Goal: Transaction & Acquisition: Purchase product/service

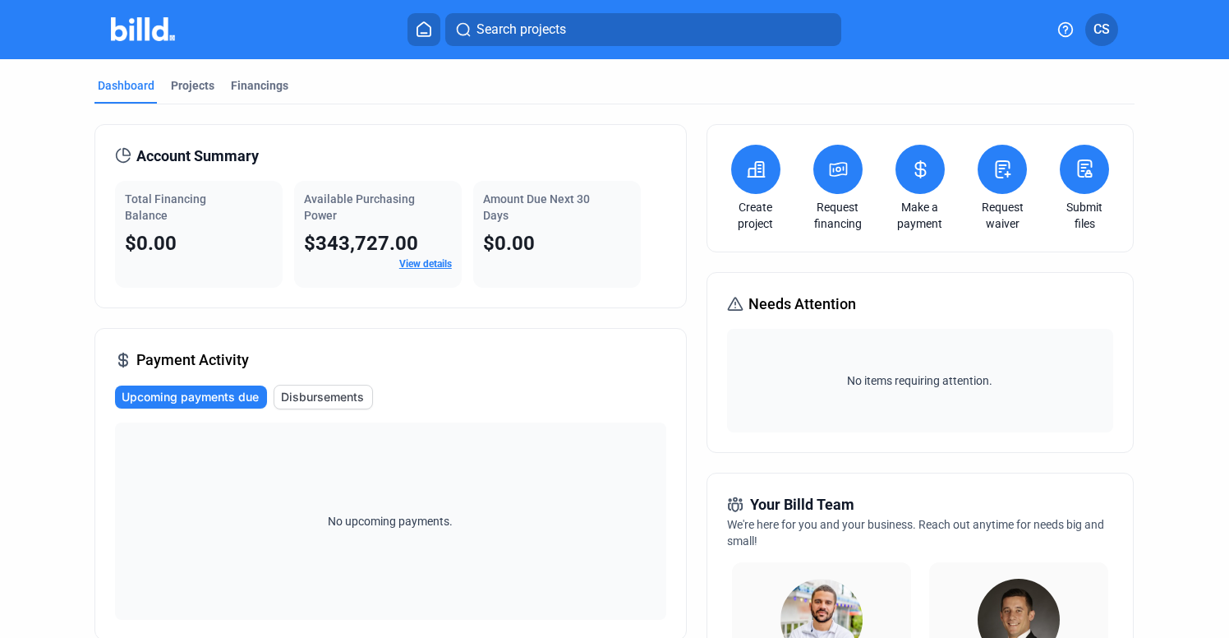
click at [841, 173] on icon at bounding box center [838, 169] width 16 height 13
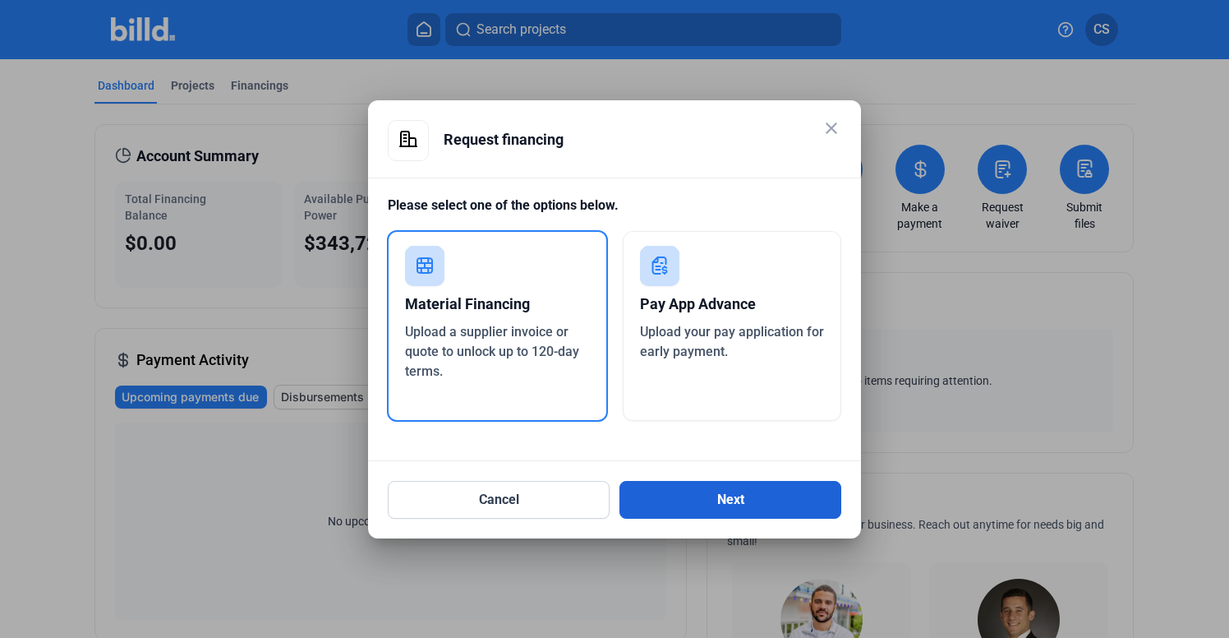
click at [781, 487] on button "Next" at bounding box center [731, 500] width 222 height 38
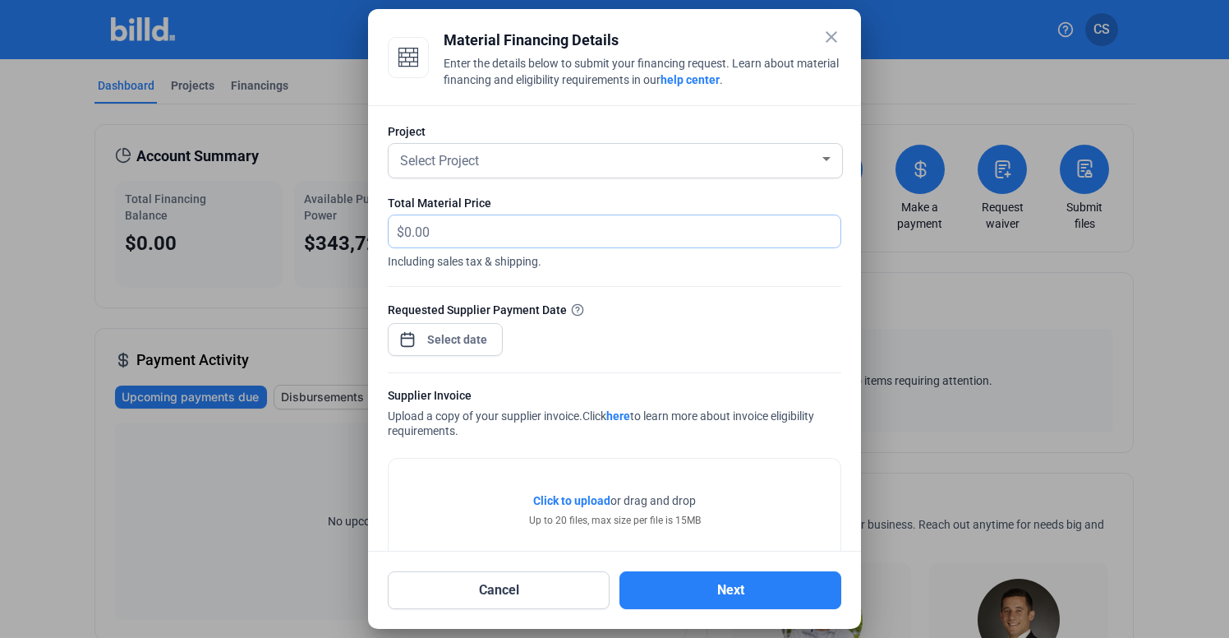
click at [486, 224] on input "text" at bounding box center [612, 231] width 417 height 32
click at [810, 150] on div "Select Project" at bounding box center [608, 159] width 422 height 23
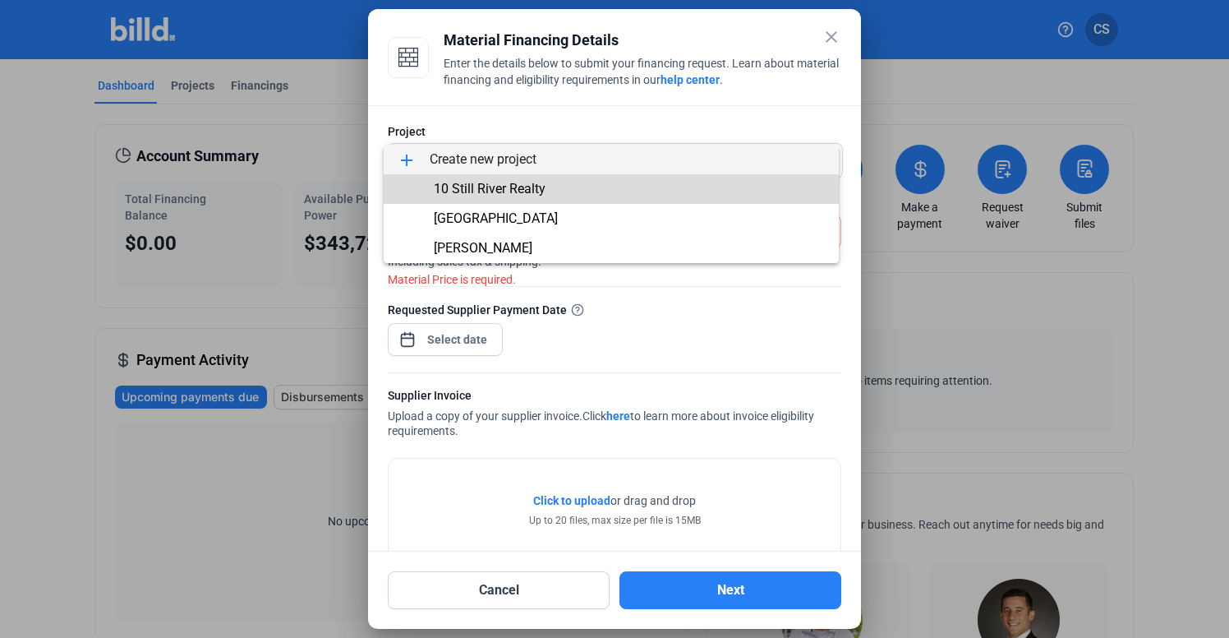
click at [683, 186] on span "10 Still River Realty" at bounding box center [611, 189] width 429 height 30
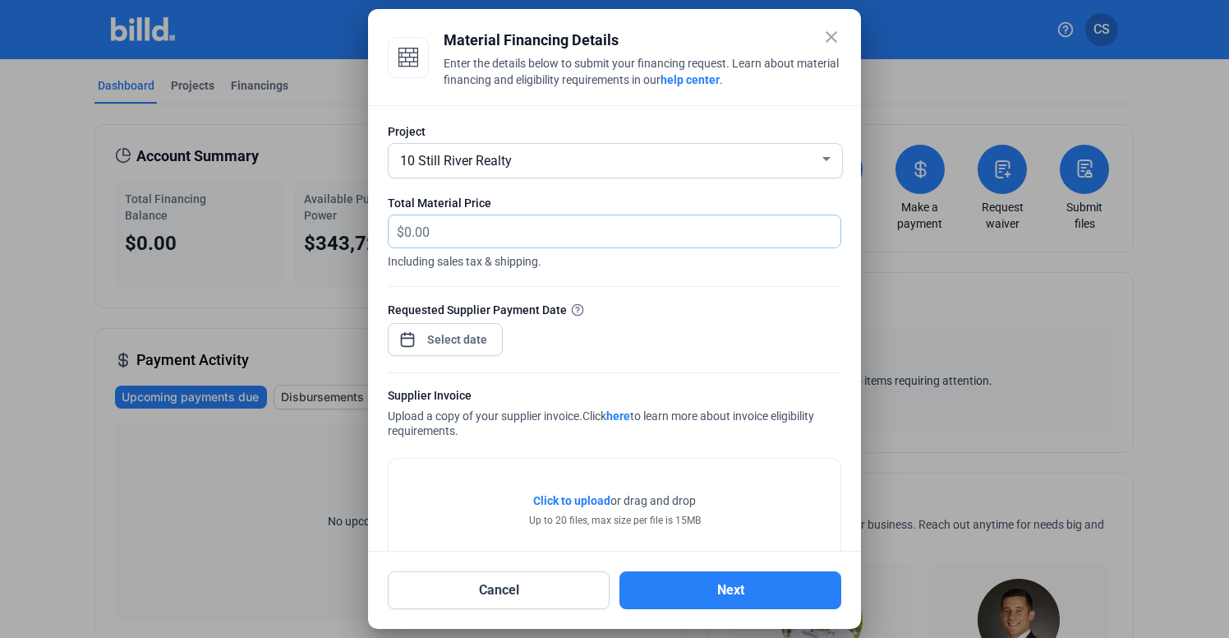
click at [454, 231] on input "text" at bounding box center [622, 231] width 436 height 32
type input "89,403.67"
click at [455, 354] on div at bounding box center [445, 338] width 115 height 36
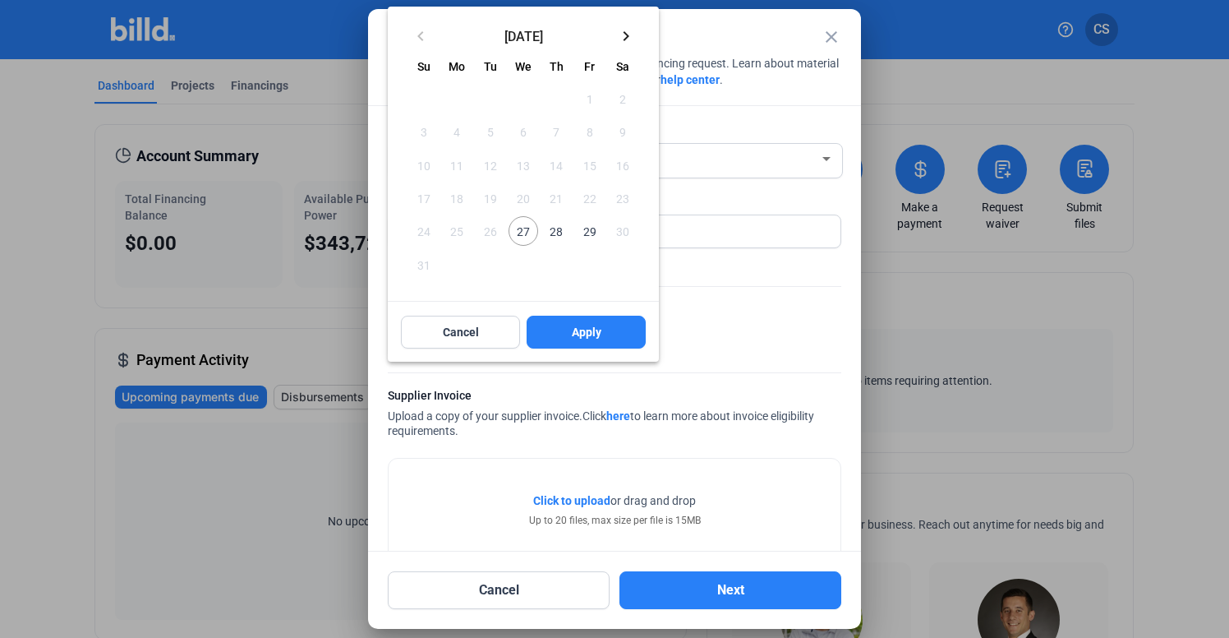
click at [528, 235] on span "27" at bounding box center [524, 231] width 30 height 30
click at [560, 233] on span "28" at bounding box center [557, 231] width 30 height 30
click at [524, 240] on span "27" at bounding box center [524, 231] width 30 height 30
click at [577, 328] on span "Apply" at bounding box center [587, 332] width 30 height 16
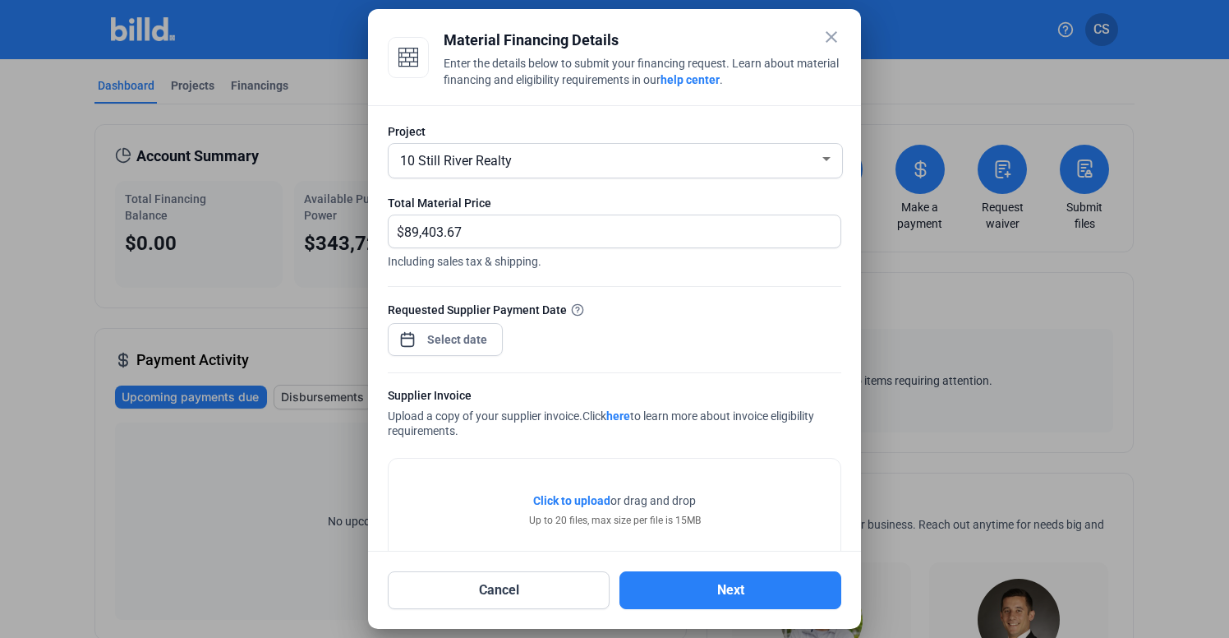
type input "[DATE]"
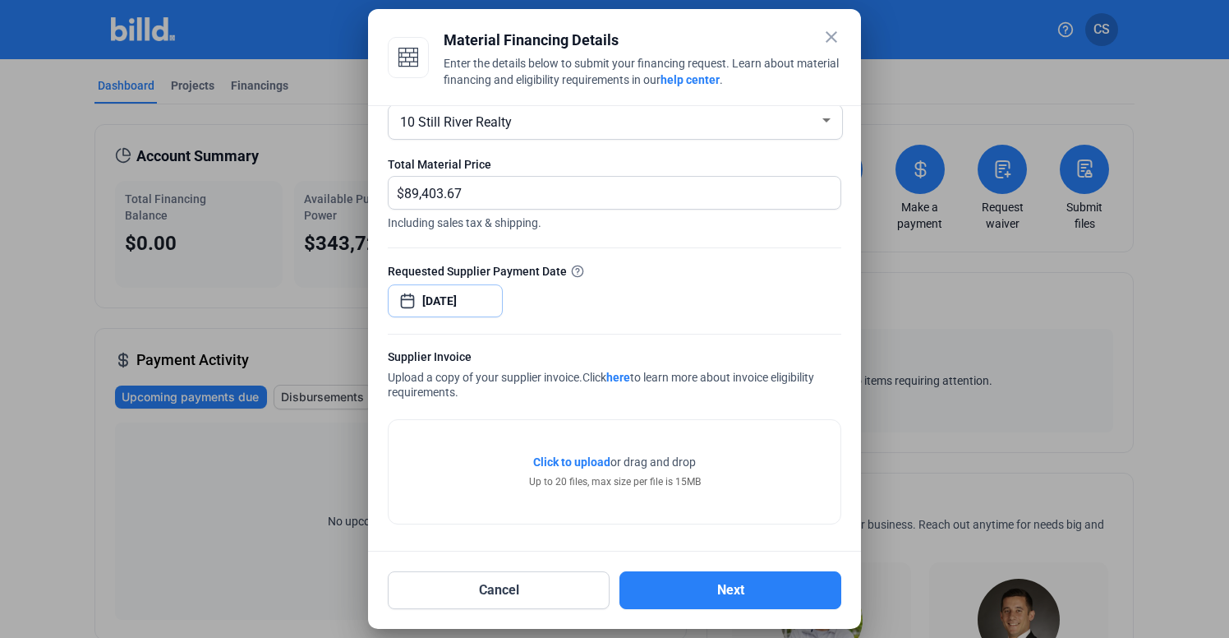
scroll to position [39, 0]
click at [581, 457] on span "Click to upload" at bounding box center [571, 461] width 77 height 13
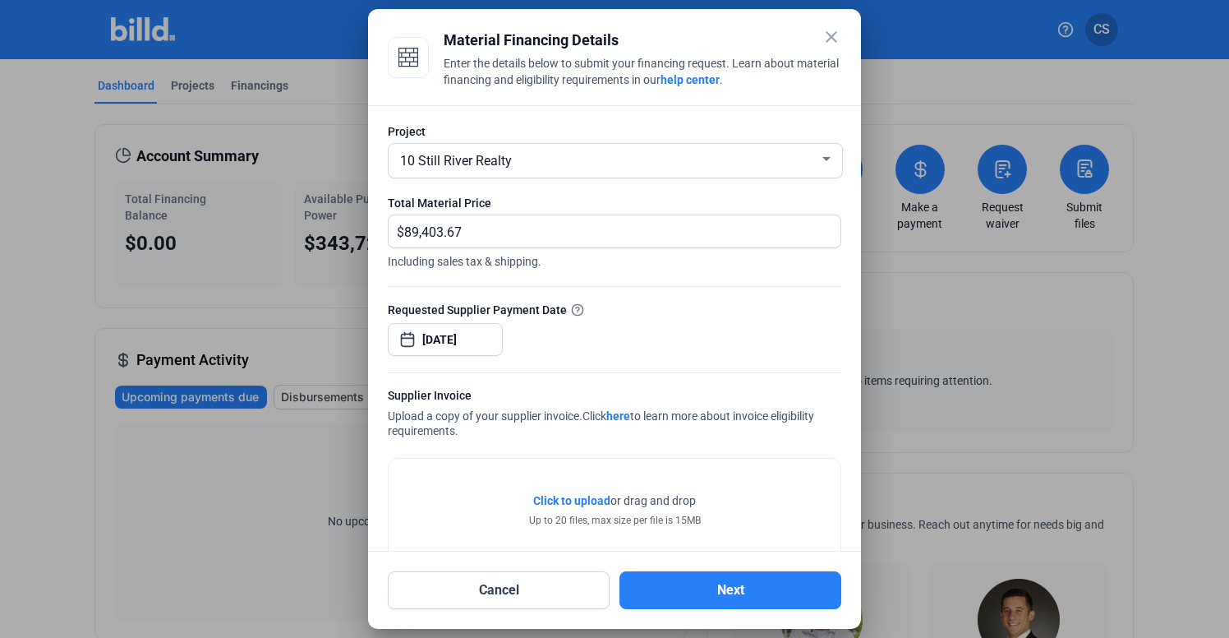
scroll to position [0, 0]
click at [729, 592] on button "Next" at bounding box center [731, 590] width 222 height 38
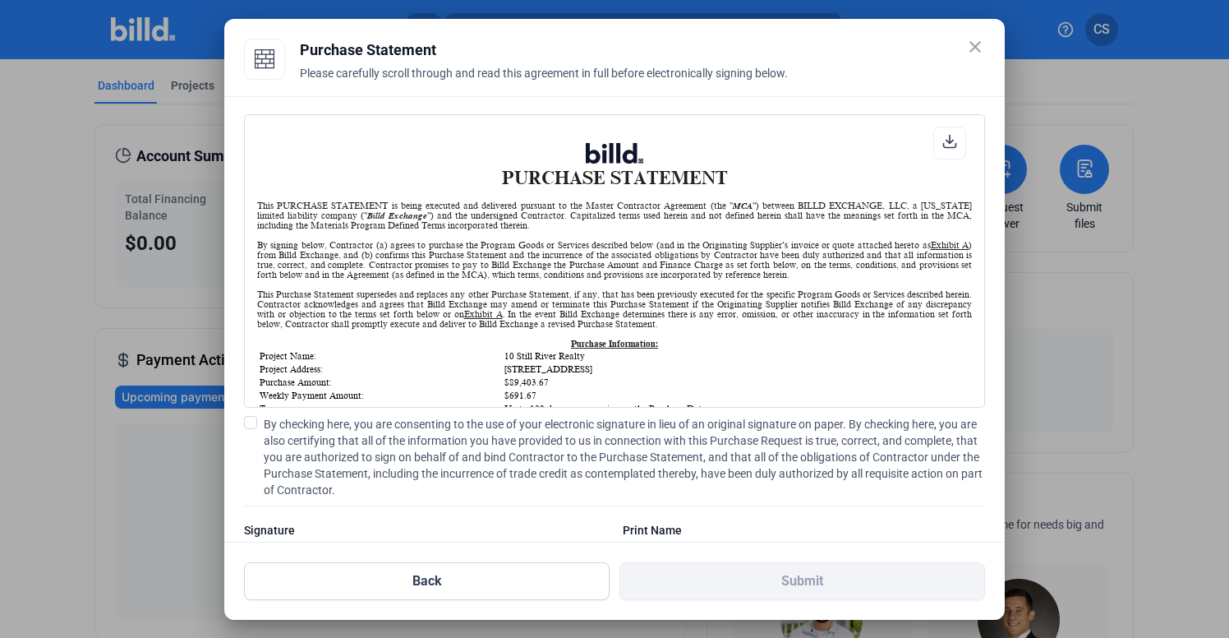
click at [253, 423] on span at bounding box center [250, 422] width 13 height 13
click at [0, 0] on input "By checking here, you are consenting to the use of your electronic signature in…" at bounding box center [0, 0] width 0 height 0
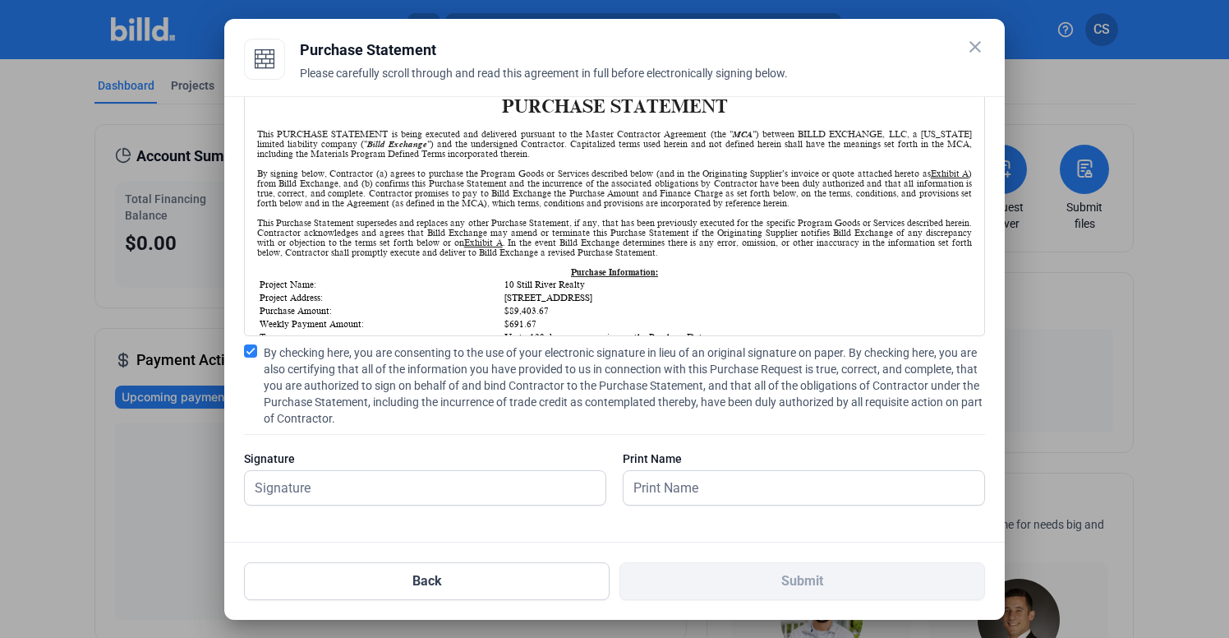
scroll to position [71, 0]
click at [588, 481] on form-control-validators at bounding box center [597, 487] width 18 height 20
click at [509, 487] on input "text" at bounding box center [416, 488] width 343 height 34
type input "[PERSON_NAME]"
click at [776, 480] on input "text" at bounding box center [804, 488] width 361 height 34
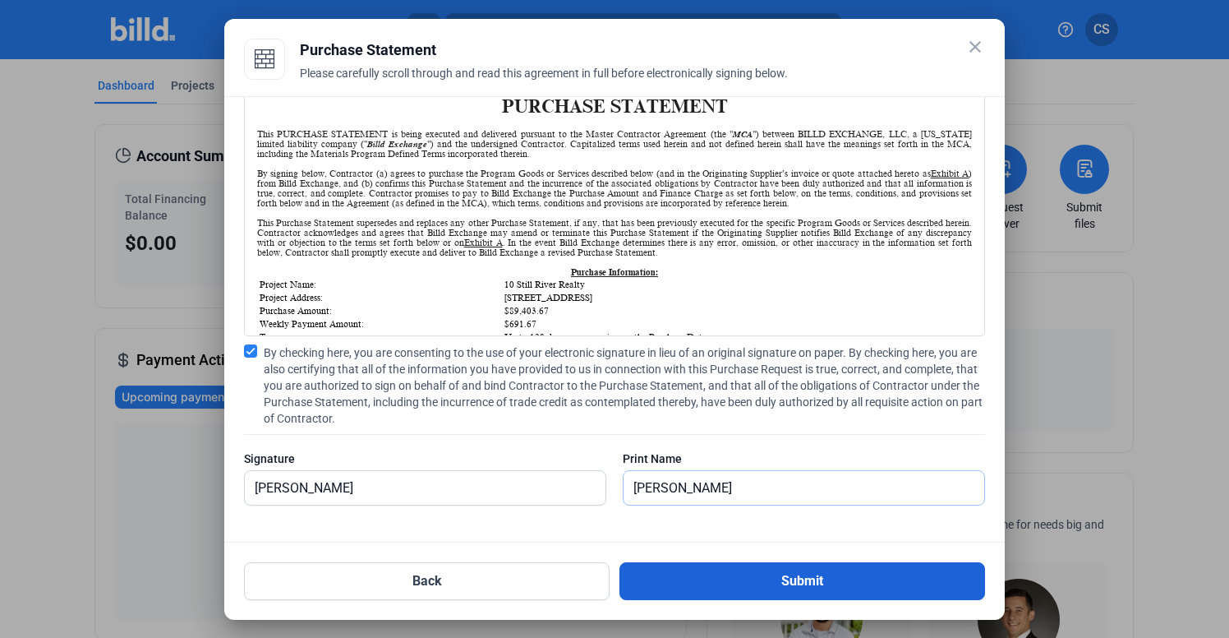
type input "[PERSON_NAME]"
click at [763, 562] on button "Submit" at bounding box center [803, 581] width 366 height 38
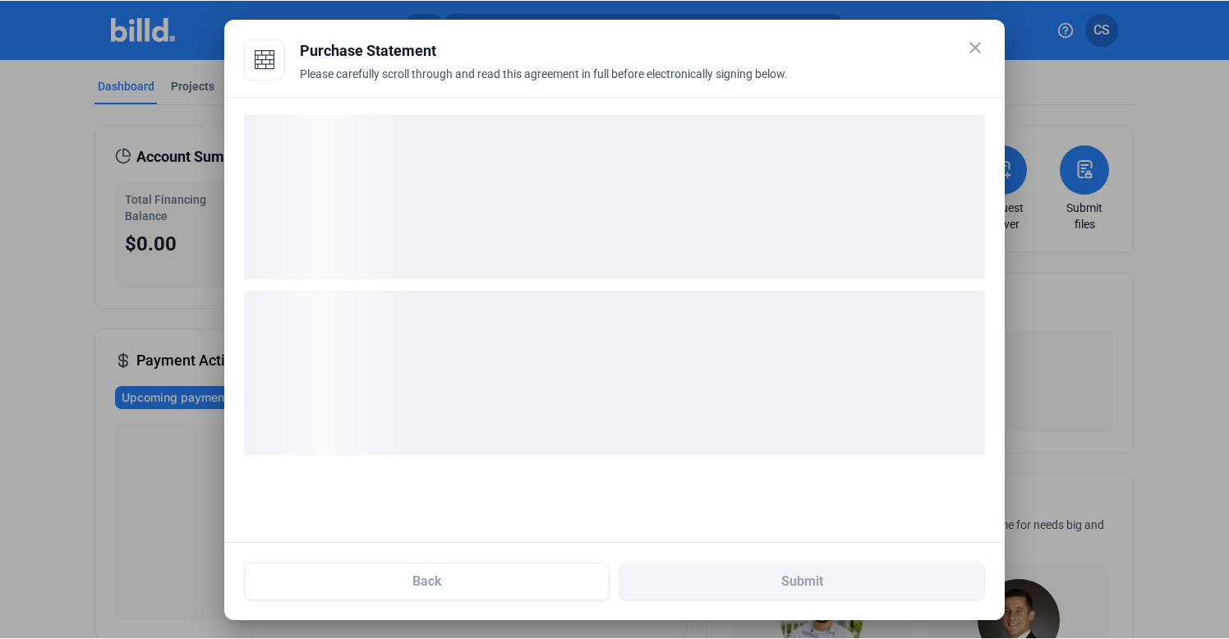
scroll to position [0, 0]
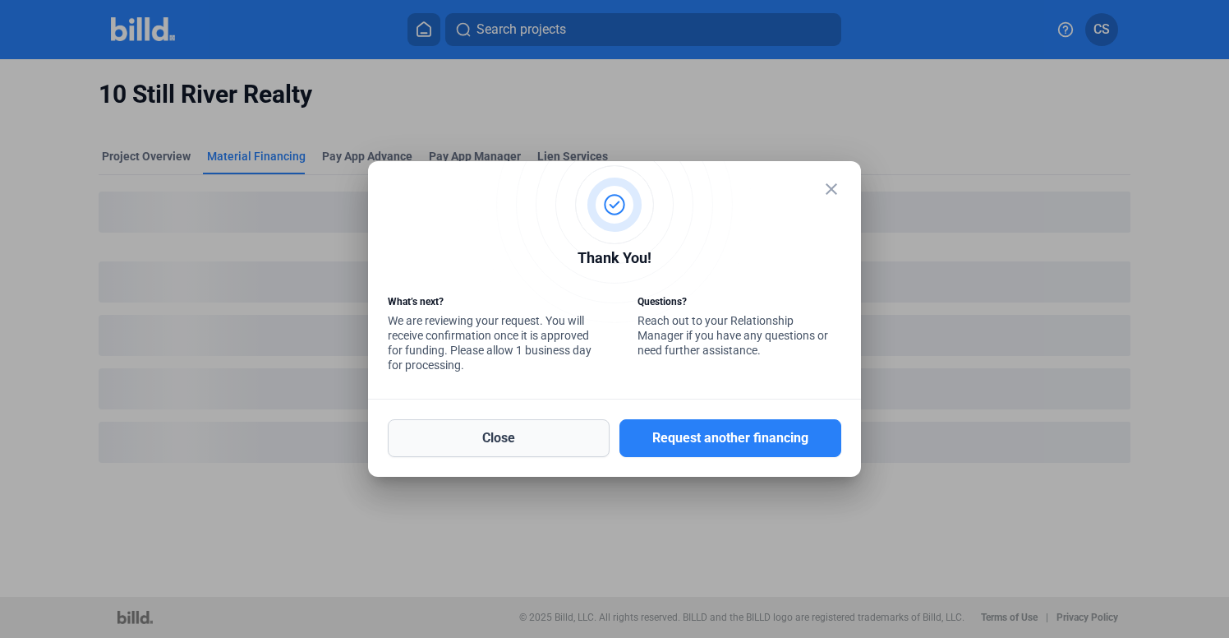
click at [551, 433] on button "Close" at bounding box center [499, 438] width 222 height 38
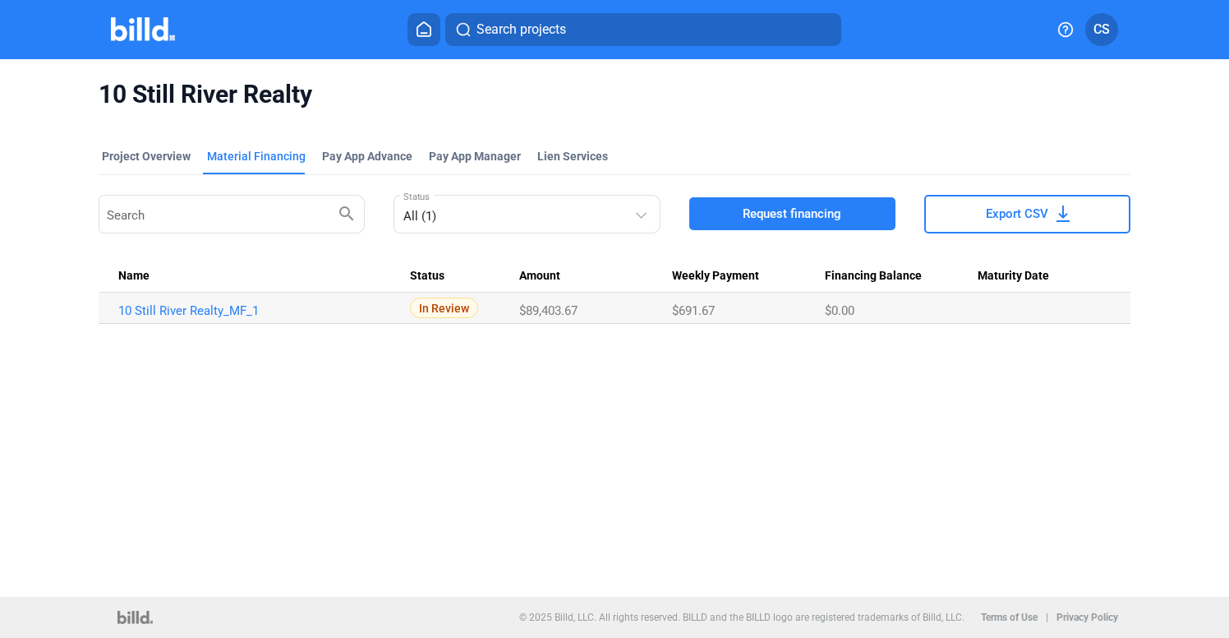
click at [1108, 28] on span "CS" at bounding box center [1102, 30] width 16 height 20
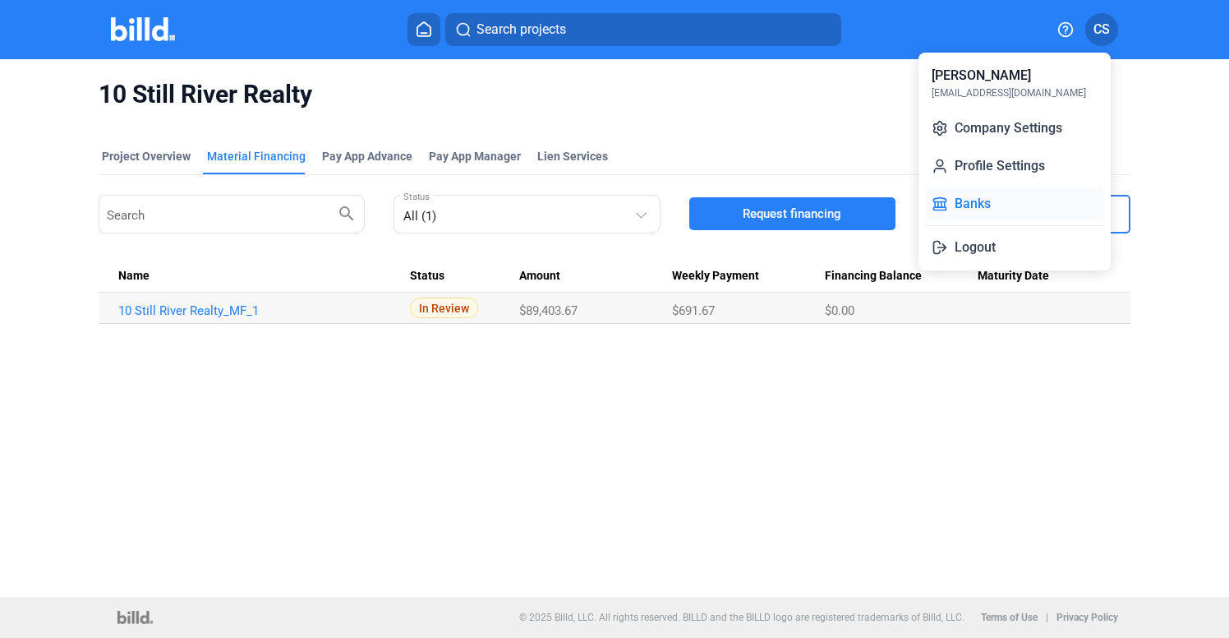
click at [1001, 200] on button "Banks" at bounding box center [1014, 203] width 179 height 33
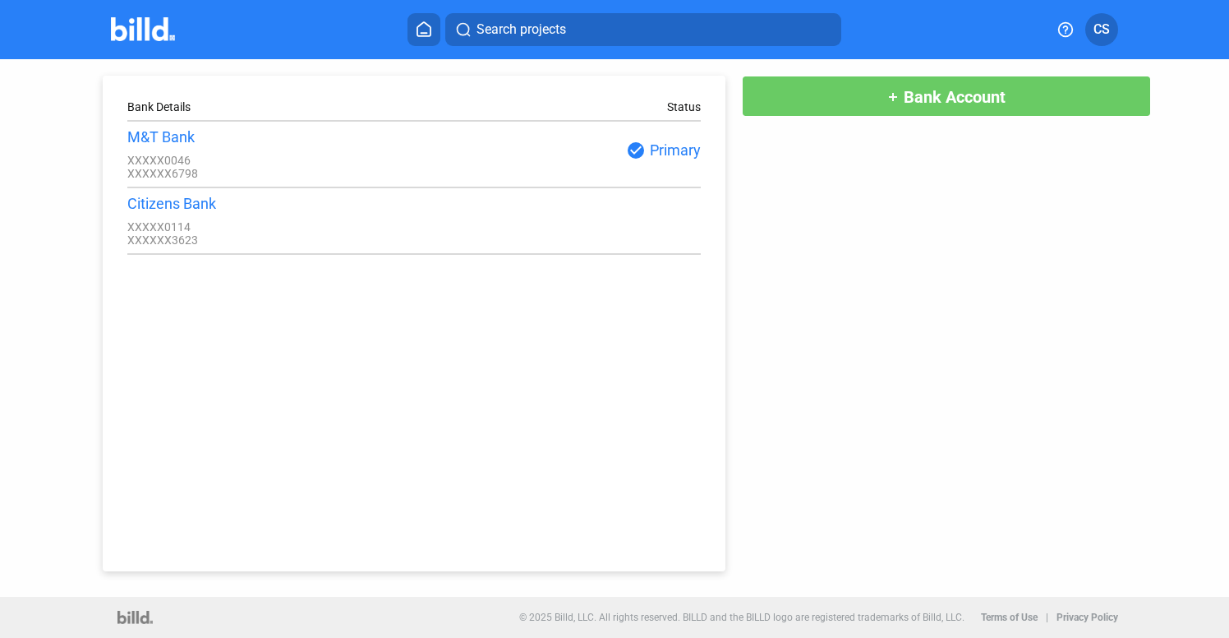
click at [910, 103] on span "Bank Account" at bounding box center [955, 97] width 102 height 20
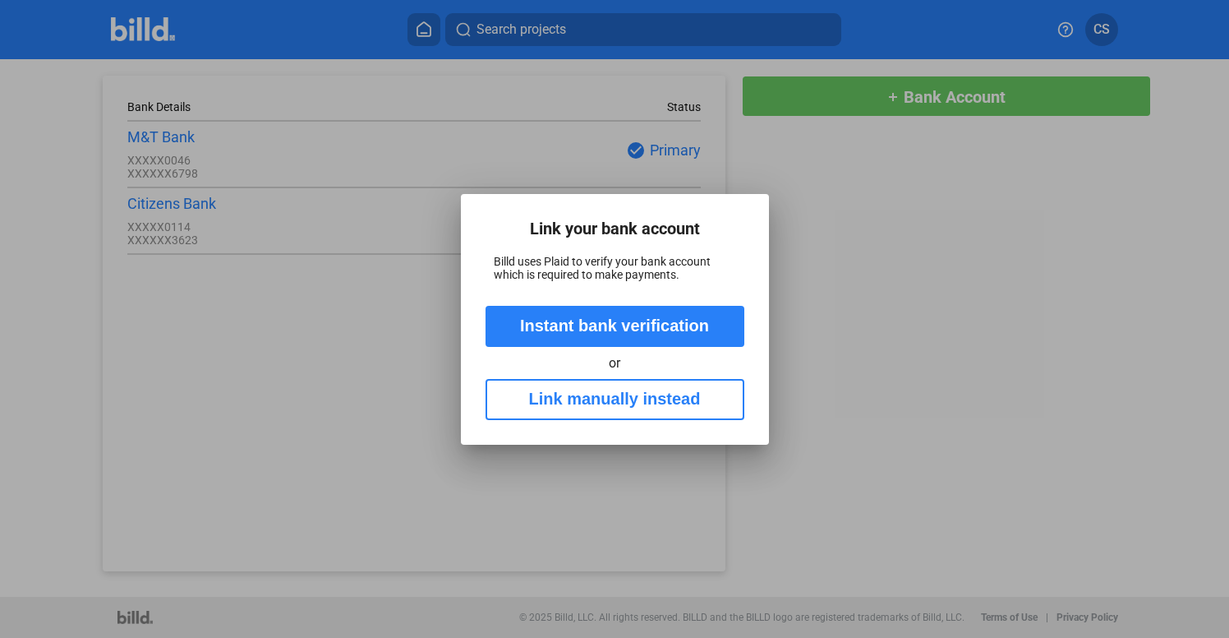
click at [661, 334] on button "Instant bank verification" at bounding box center [615, 326] width 259 height 41
